Goal: Navigation & Orientation: Find specific page/section

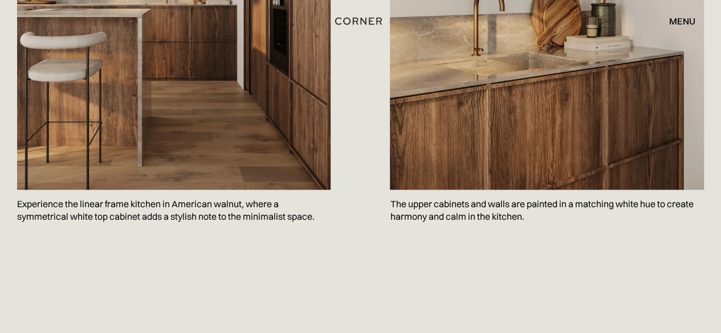
scroll to position [816, 0]
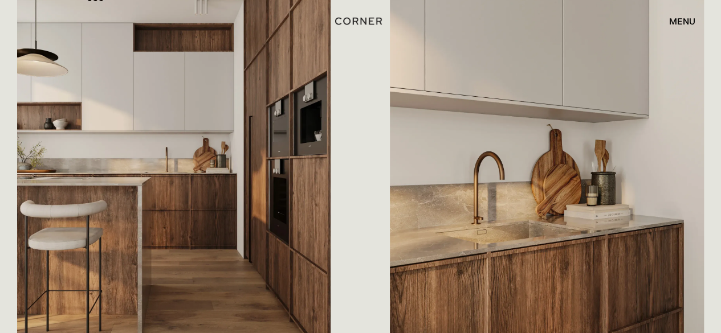
scroll to position [649, 0]
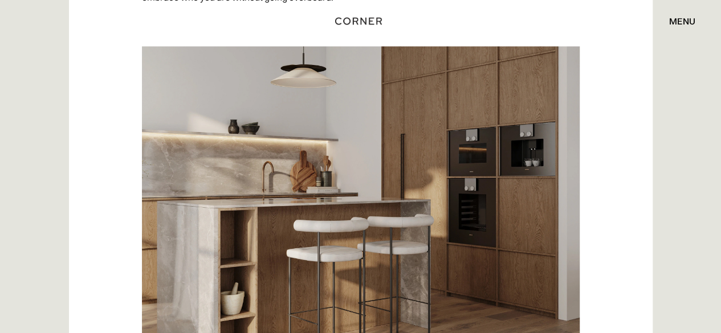
scroll to position [1042, 0]
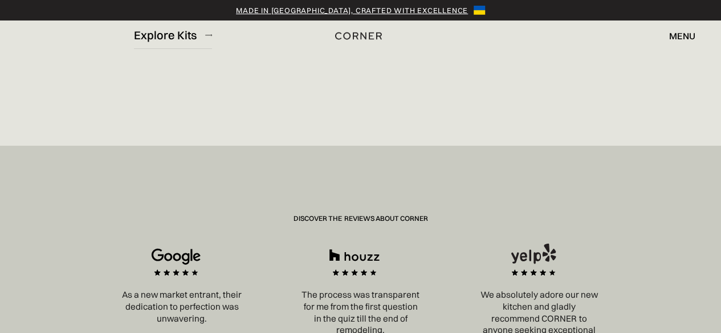
scroll to position [1953, 0]
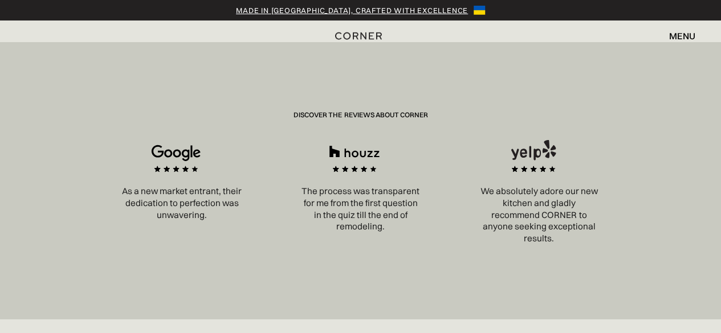
click at [671, 25] on div "Made in Ukraine, crafted with excellence Shop Kitchens Shop Kitchens how it wor…" at bounding box center [360, 28] width 721 height 57
click at [677, 35] on div "menu" at bounding box center [682, 35] width 26 height 9
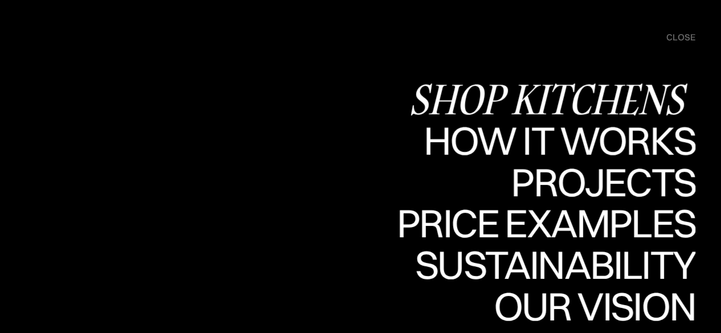
click at [558, 95] on div "Shop Kitchens" at bounding box center [552, 99] width 287 height 40
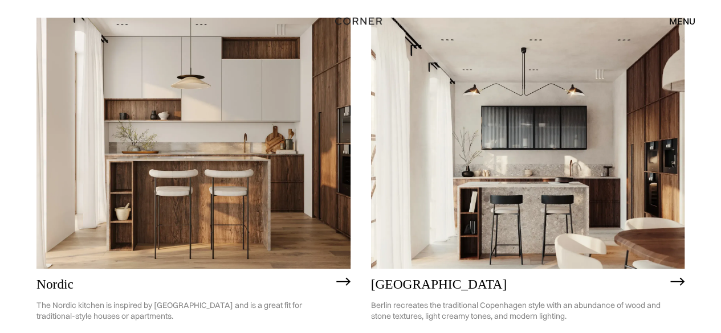
scroll to position [161, 0]
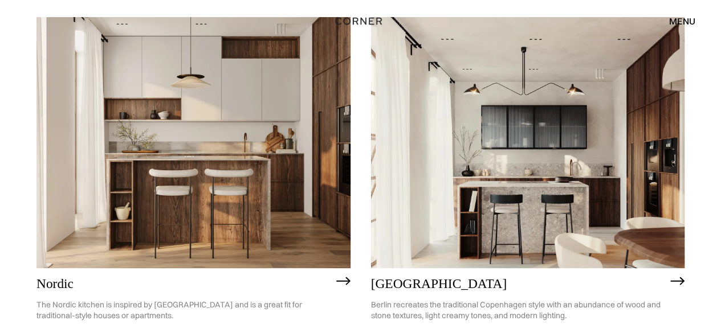
click at [219, 162] on img at bounding box center [193, 142] width 314 height 251
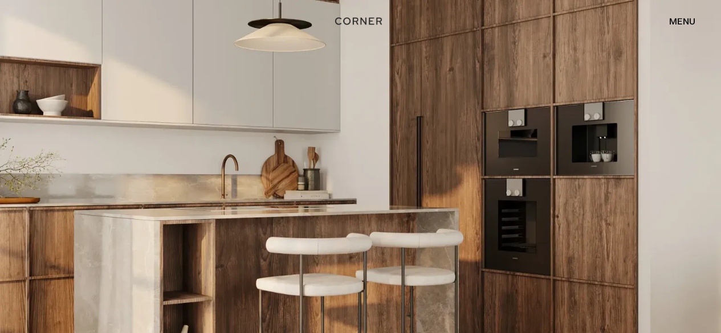
scroll to position [2128, 0]
